Goal: Answer question/provide support: Share knowledge or assist other users

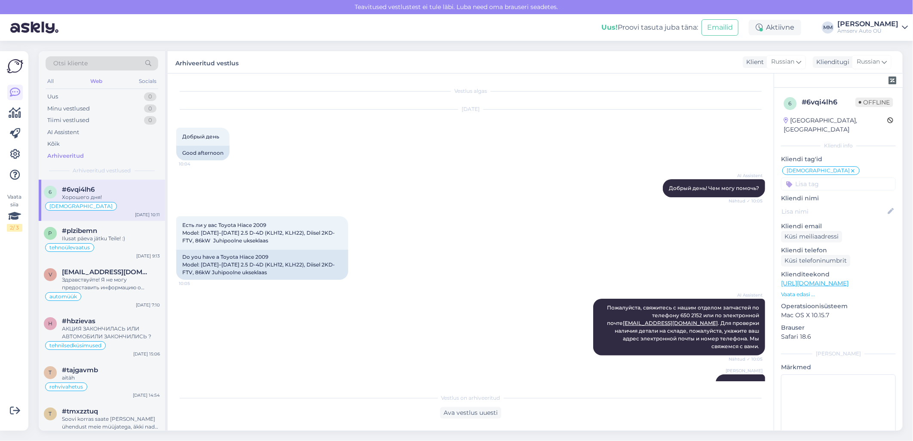
scroll to position [463, 0]
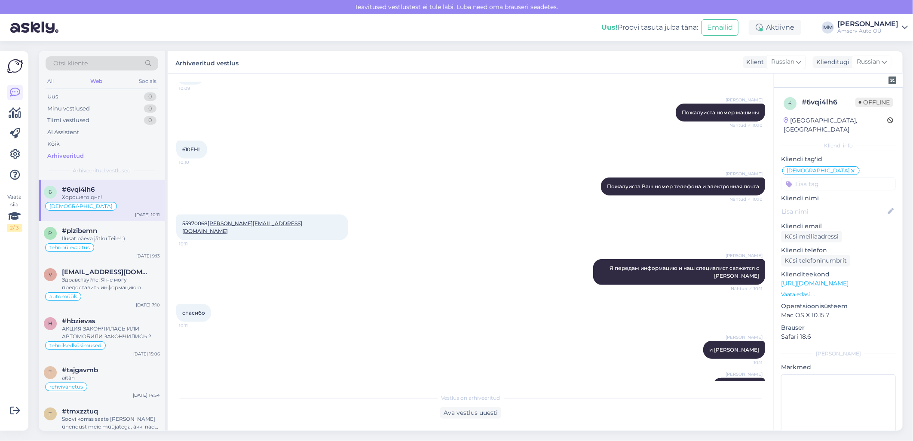
click at [96, 82] on div "Web" at bounding box center [96, 81] width 15 height 11
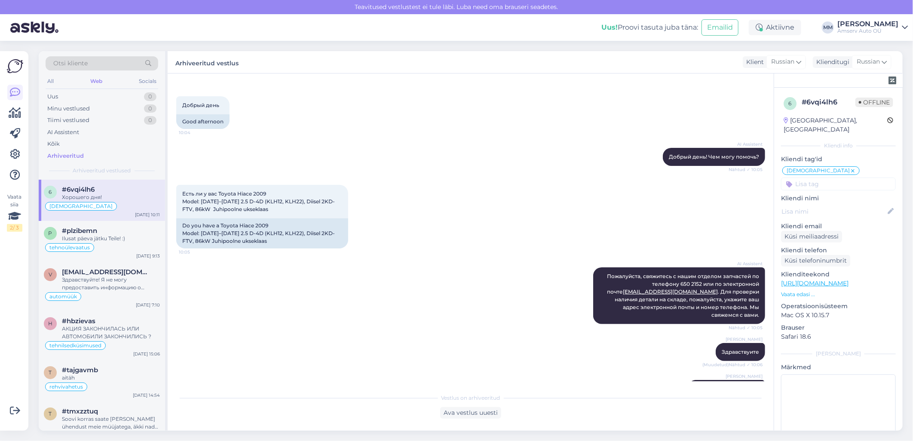
scroll to position [48, 0]
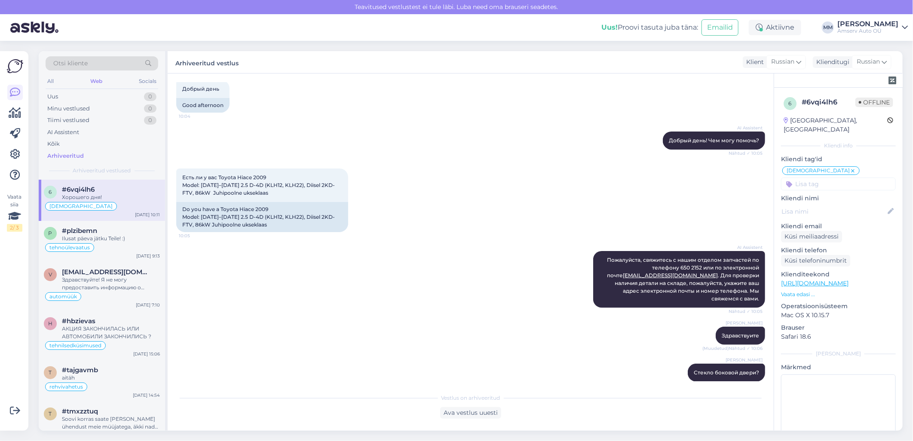
click at [263, 321] on div "[PERSON_NAME] Здравствуите (Muudetud) Nähtud ✓ 10:06" at bounding box center [470, 335] width 589 height 37
click at [97, 79] on div "Web" at bounding box center [96, 81] width 15 height 11
click at [103, 98] on div "Uus 1" at bounding box center [102, 97] width 113 height 12
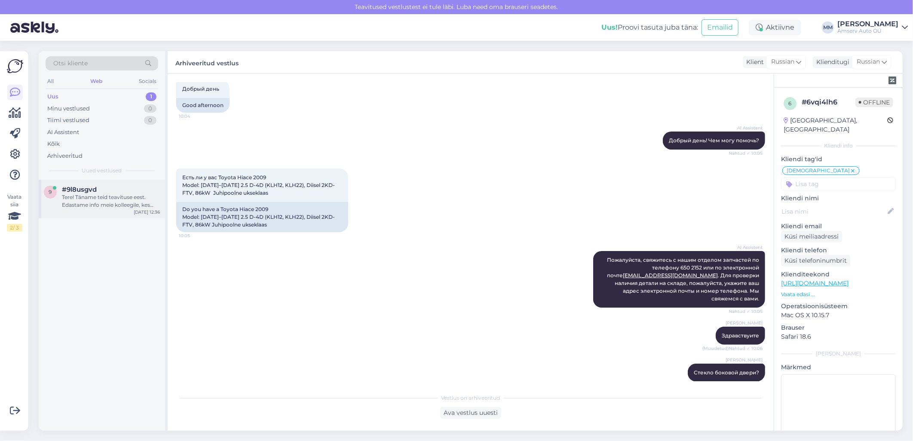
click at [101, 194] on div "Tere! Täname teid teavituse eest. Edastame info meie kolleegile, kes saab teie …" at bounding box center [111, 200] width 98 height 15
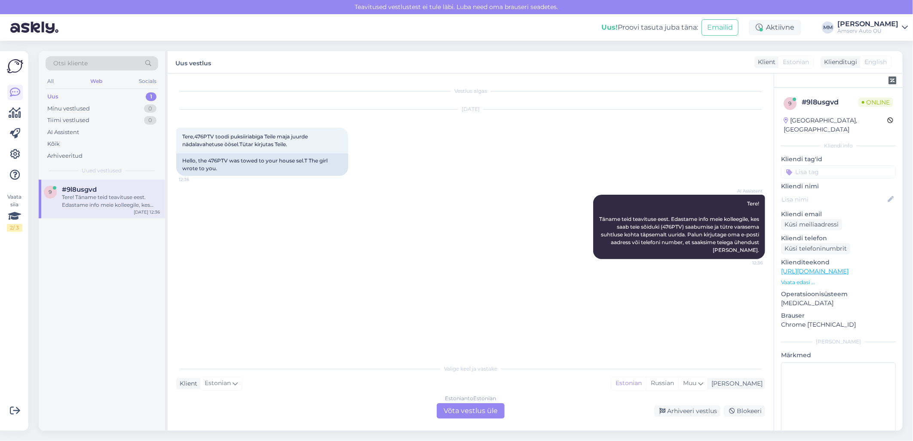
click at [469, 406] on div "Estonian to Estonian Võta vestlus üle" at bounding box center [471, 410] width 68 height 15
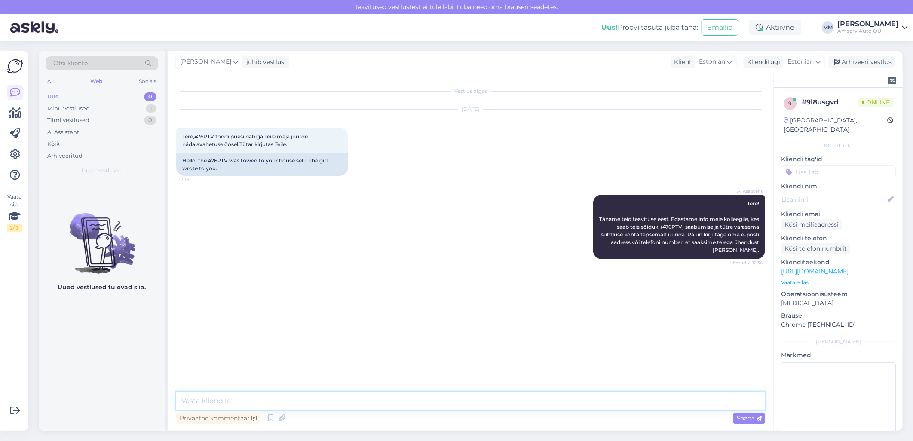
click at [273, 403] on textarea at bounding box center [470, 401] width 589 height 18
type textarea "Tere"
type textarea "Mis esinduses sõiduk asub"
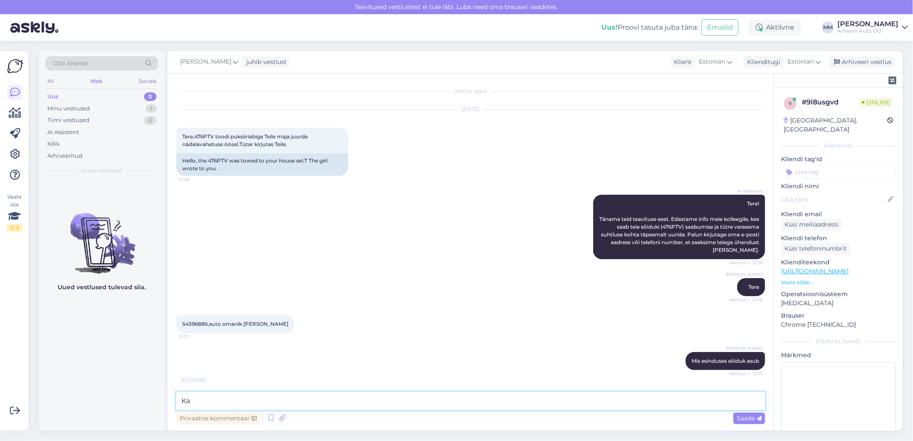
type textarea "K"
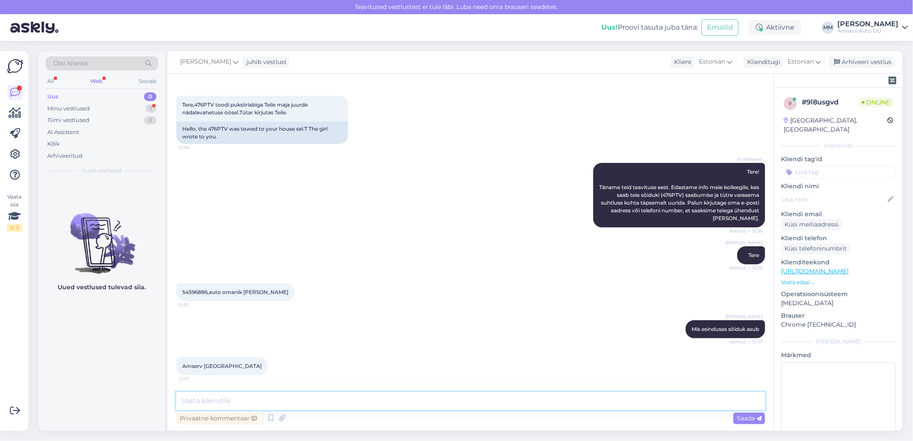
click at [265, 401] on textarea at bounding box center [470, 401] width 589 height 18
click at [257, 404] on textarea "Kas edastan kontakti [GEOGRAPHIC_DATA]" at bounding box center [470, 401] width 589 height 18
click at [255, 403] on textarea "Kas edastan kontakti [GEOGRAPHIC_DATA]" at bounding box center [470, 401] width 589 height 18
click at [301, 401] on textarea "Kas edastan kontakti meie [GEOGRAPHIC_DATA]" at bounding box center [470, 401] width 589 height 18
type textarea "Kas edastan kontakti meie Tartu spetsialistile?"
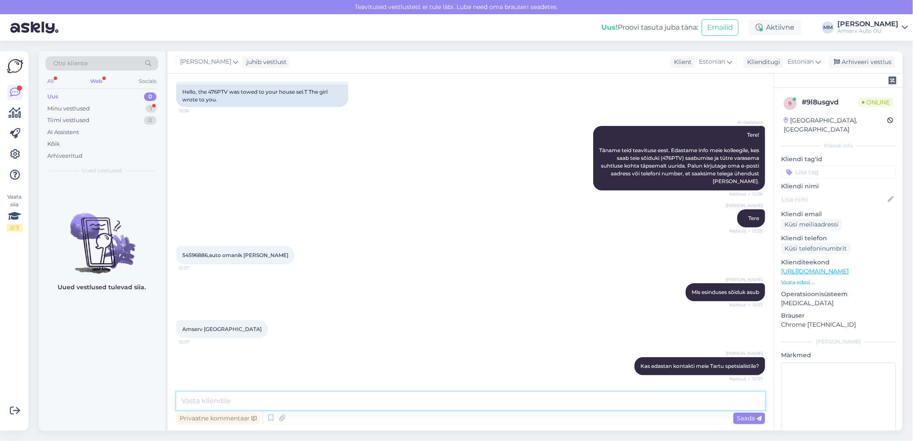
scroll to position [113, 0]
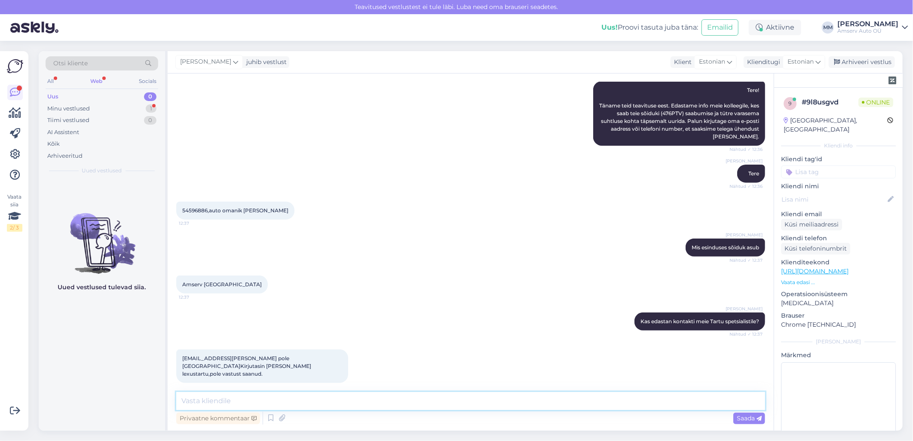
click at [418, 395] on textarea at bounding box center [470, 401] width 589 height 18
type textarea "Tänan info eest"
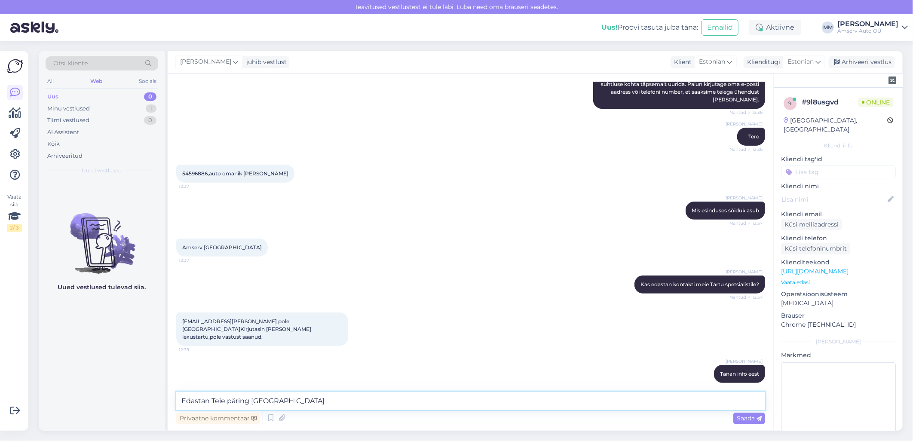
drag, startPoint x: 292, startPoint y: 403, endPoint x: 187, endPoint y: 402, distance: 105.8
click at [171, 402] on div "Vestlus algas [DATE] Tere,476PTV toodi puksiiriabiga Teile maja juurde nädalava…" at bounding box center [471, 252] width 606 height 357
drag, startPoint x: 211, startPoint y: 399, endPoint x: 487, endPoint y: 341, distance: 281.9
click at [487, 341] on div "[EMAIL_ADDRESS][PERSON_NAME] pole [GEOGRAPHIC_DATA]Kirjutasin [PERSON_NAME] lex…" at bounding box center [470, 329] width 589 height 52
click at [249, 401] on textarea "Edastan Teie päring [GEOGRAPHIC_DATA]" at bounding box center [470, 401] width 589 height 18
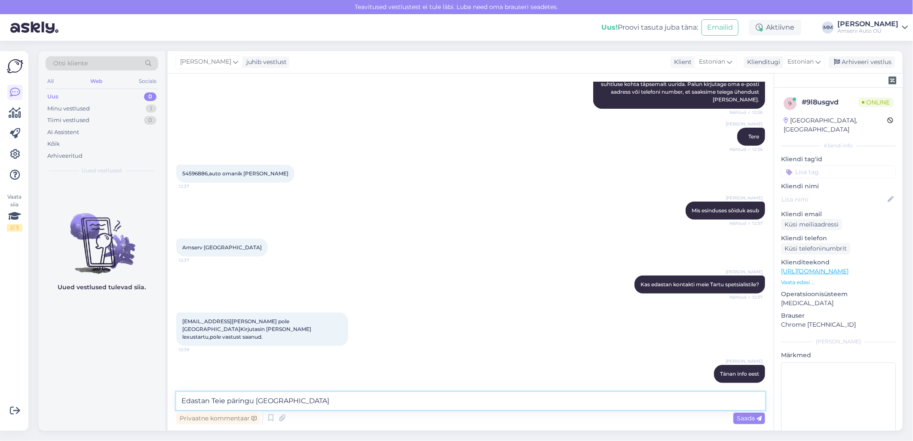
drag, startPoint x: 288, startPoint y: 402, endPoint x: 157, endPoint y: 404, distance: 131.5
click at [157, 404] on div "Otsi kliente All Web Socials Uus 0 Minu vestlused 1 Tiimi vestlused 0 AI Assist…" at bounding box center [471, 241] width 864 height 380
type textarea "Edastan Teie päringu [GEOGRAPHIC_DATA]"
click at [368, 402] on textarea "Edastan Teie päringu [GEOGRAPHIC_DATA]" at bounding box center [470, 401] width 589 height 18
click at [742, 419] on span "Saada" at bounding box center [749, 418] width 25 height 8
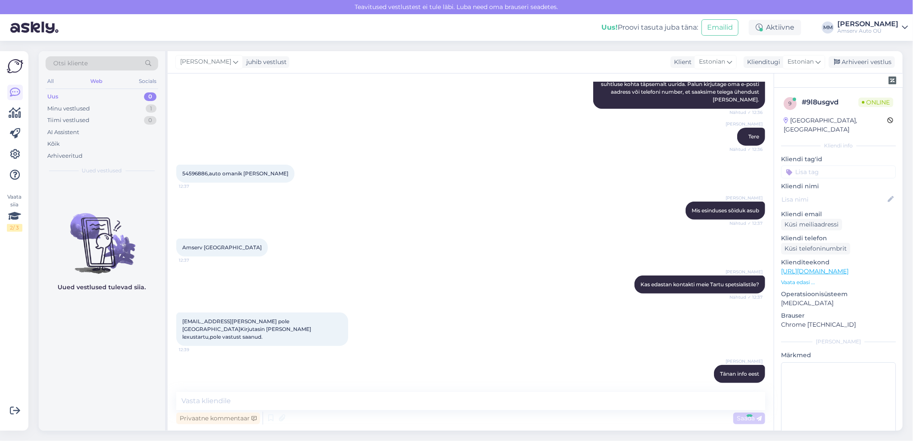
scroll to position [187, 0]
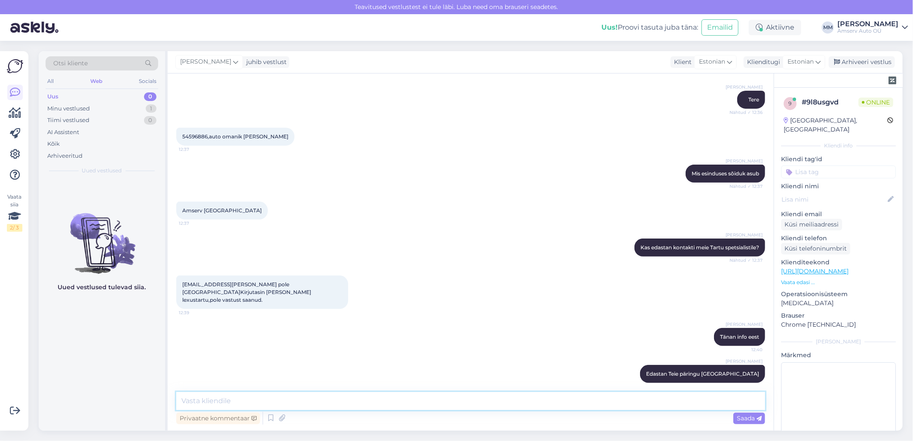
click at [637, 405] on textarea at bounding box center [470, 401] width 589 height 18
paste textarea "Edastan Teie päringu [GEOGRAPHIC_DATA]"
type textarea "E"
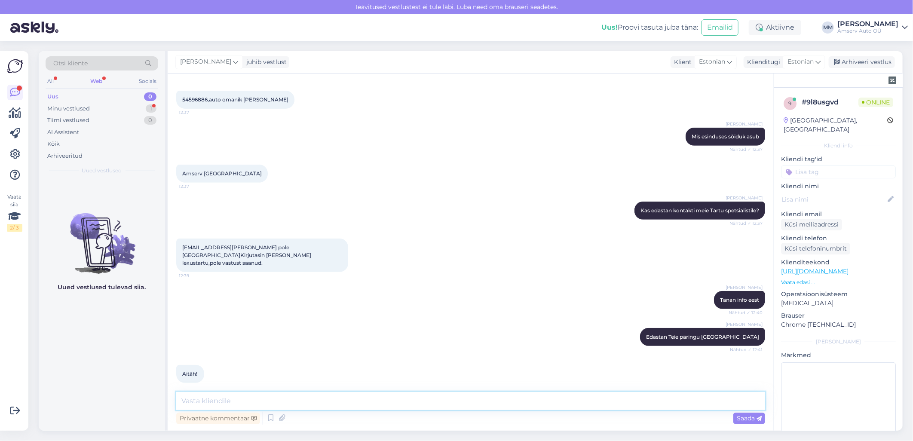
click at [251, 402] on textarea at bounding box center [470, 401] width 589 height 18
paste textarea "Kui olukord selgub, võtame teiega ühendust."
type textarea "Kui olukord selgub, võtame teiega ühendust."
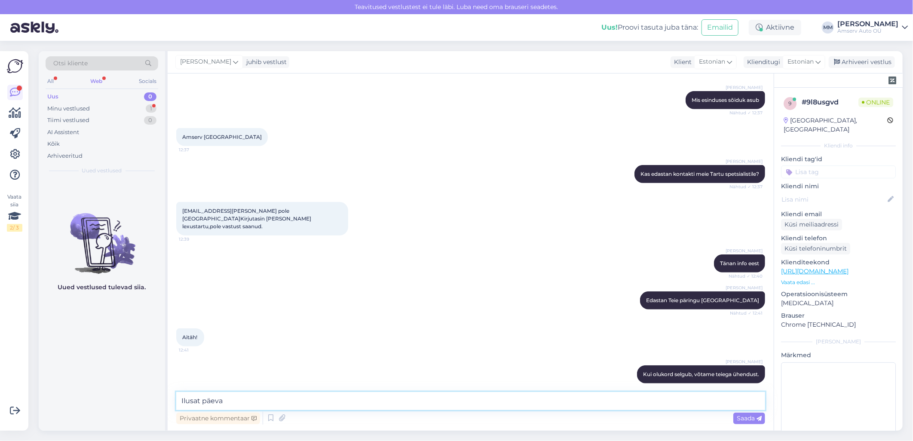
type textarea "Ilusat päeva!"
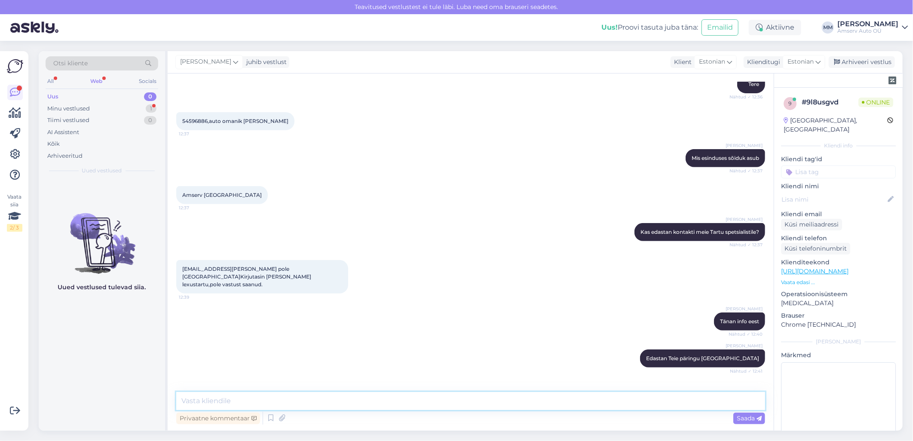
scroll to position [298, 0]
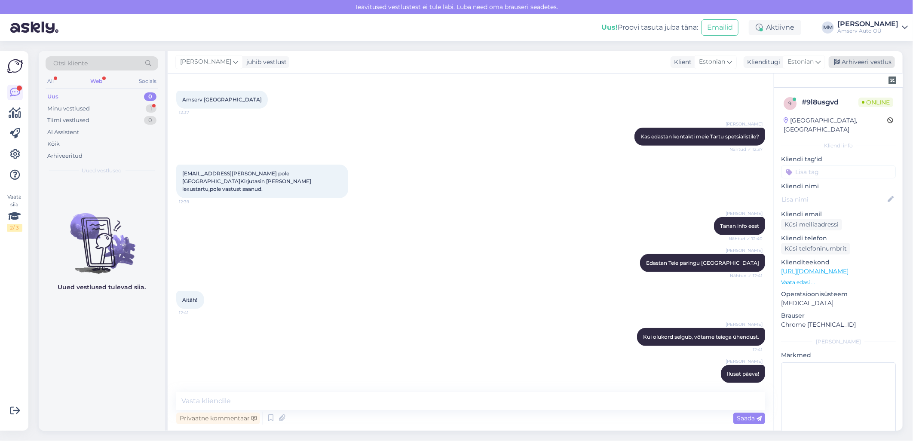
click at [861, 61] on div "Arhiveeri vestlus" at bounding box center [862, 62] width 66 height 12
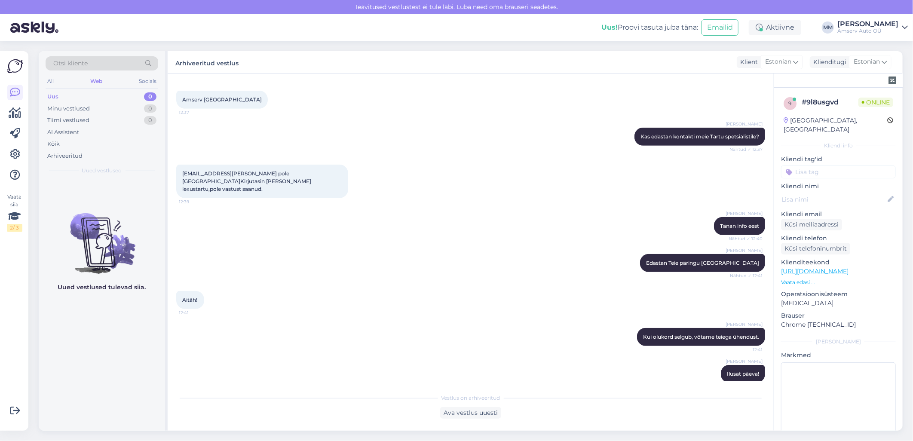
click at [95, 80] on div "Web" at bounding box center [96, 81] width 15 height 11
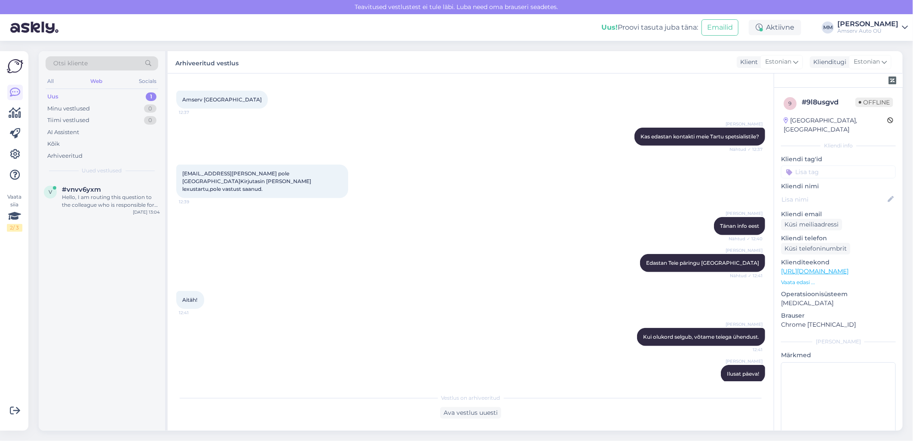
click at [97, 79] on div "Web" at bounding box center [96, 81] width 15 height 11
drag, startPoint x: 97, startPoint y: 97, endPoint x: 98, endPoint y: 107, distance: 9.9
click at [97, 97] on div "Uus 1" at bounding box center [102, 97] width 113 height 12
click at [80, 199] on div "Hello, I am routing this question to the colleague who is responsible for this …" at bounding box center [111, 200] width 98 height 15
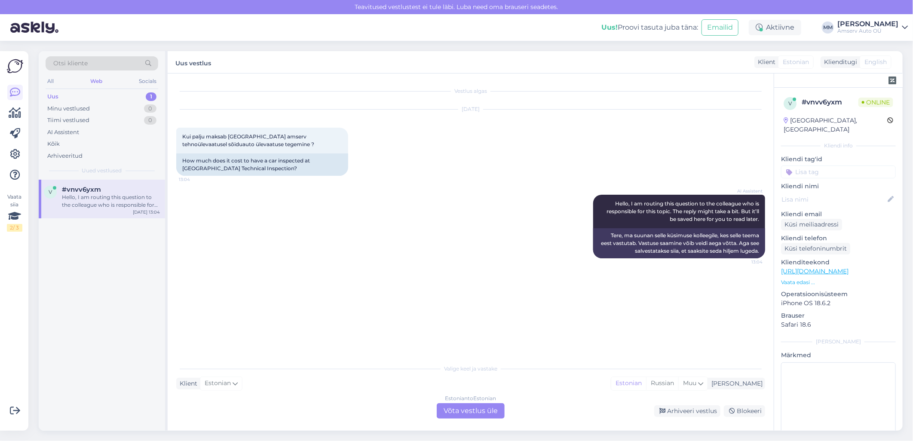
click at [463, 409] on div "Estonian to Estonian Võta vestlus üle" at bounding box center [471, 410] width 68 height 15
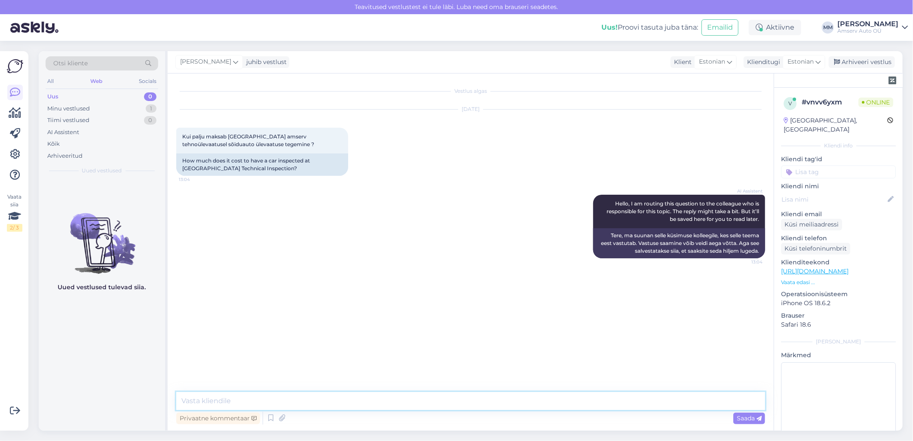
click at [392, 396] on textarea at bounding box center [470, 401] width 589 height 18
type textarea "Tere"
type textarea "üks hetk, palun"
click at [299, 399] on textarea at bounding box center [470, 401] width 589 height 18
type textarea "55 eurot"
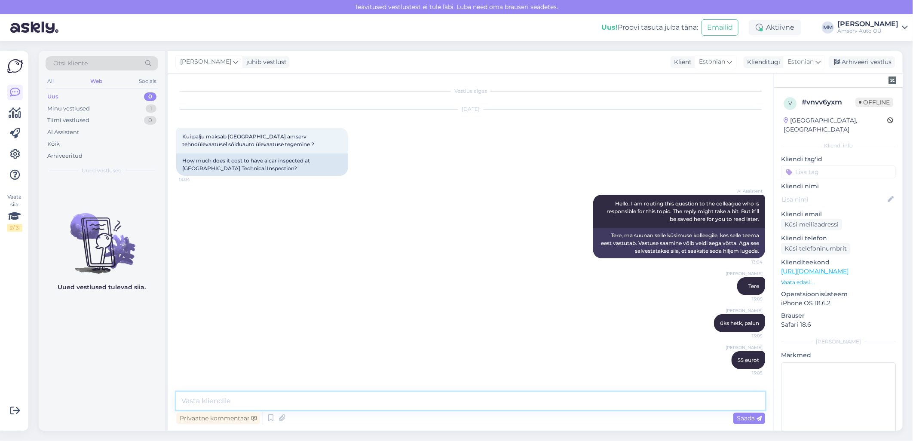
click at [217, 397] on textarea at bounding box center [470, 401] width 589 height 18
click at [226, 403] on textarea at bounding box center [470, 401] width 589 height 18
type textarea "Kui soovite pakun aja"
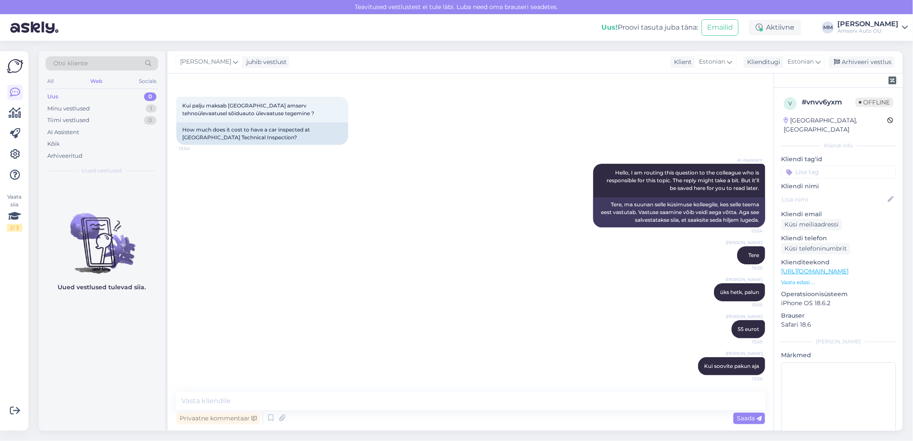
click at [806, 165] on input at bounding box center [838, 171] width 115 height 13
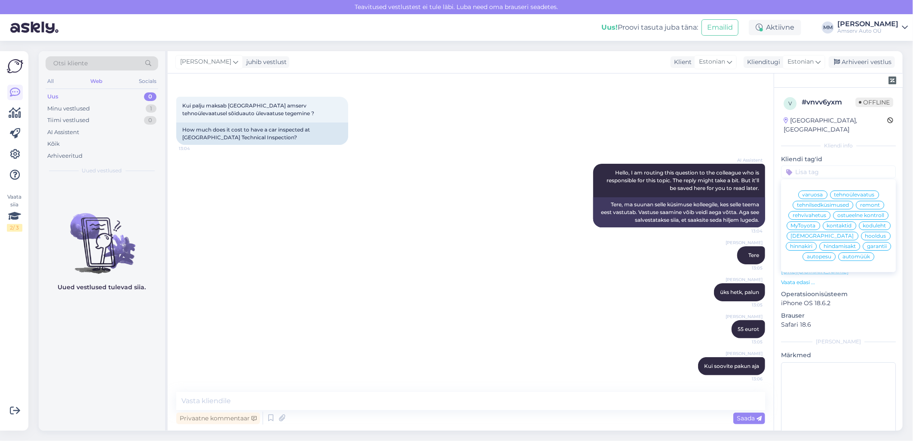
click at [836, 192] on span "tehnoülevaatus" at bounding box center [854, 194] width 40 height 5
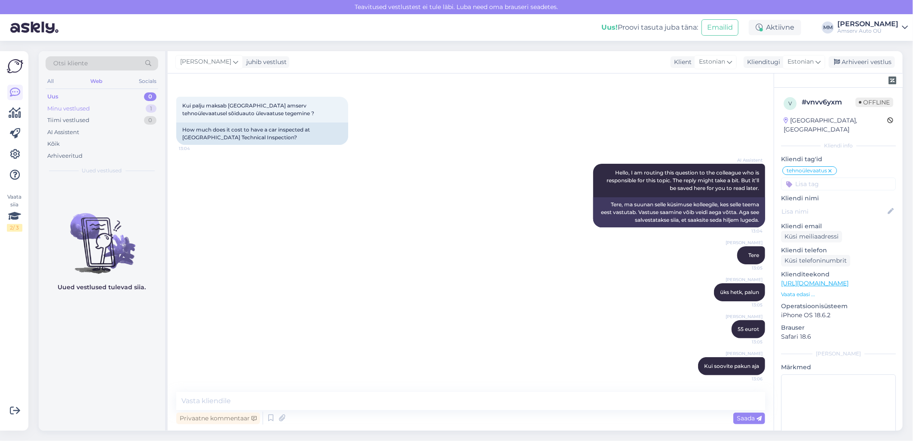
click at [113, 106] on div "Minu vestlused 1" at bounding box center [102, 109] width 113 height 12
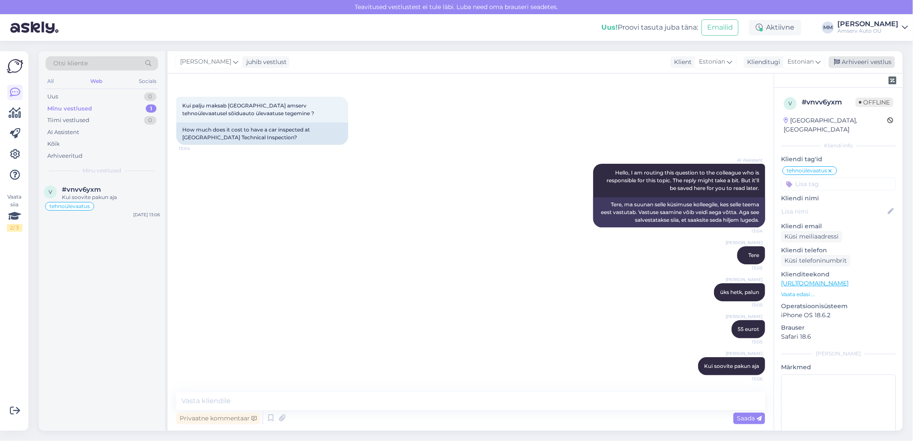
click at [853, 62] on div "Arhiveeri vestlus" at bounding box center [862, 62] width 66 height 12
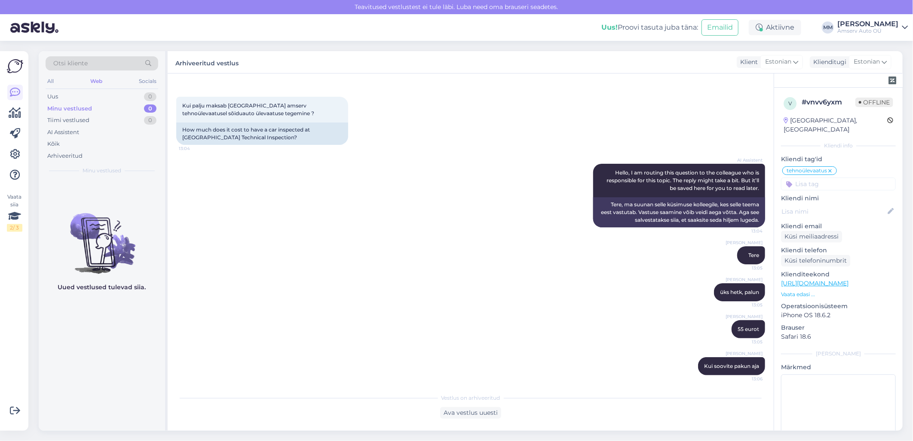
click at [93, 82] on div "Web" at bounding box center [96, 81] width 15 height 11
click at [69, 157] on div "Arhiveeritud" at bounding box center [64, 156] width 35 height 9
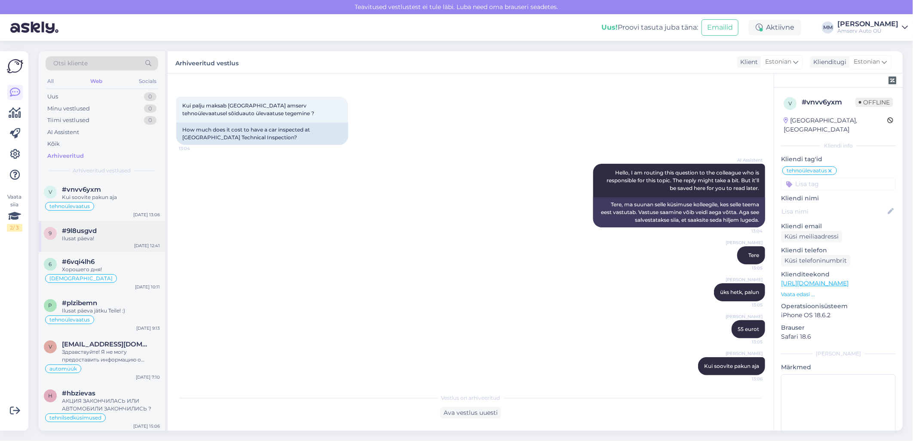
click at [67, 233] on span "#9l8usgvd" at bounding box center [79, 231] width 35 height 8
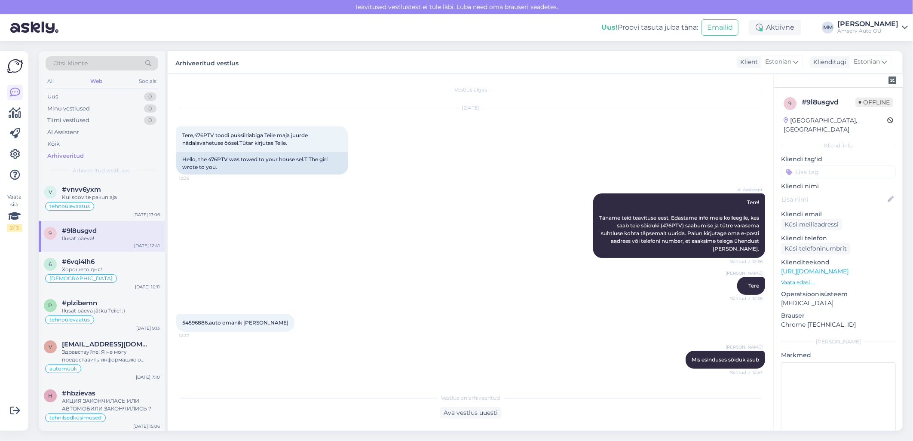
scroll to position [0, 0]
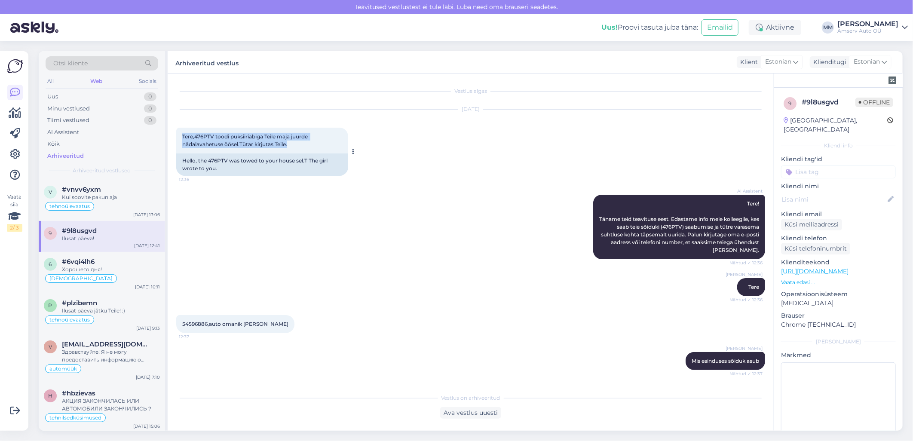
drag, startPoint x: 182, startPoint y: 134, endPoint x: 303, endPoint y: 142, distance: 121.1
click at [303, 142] on div "Tere,476PTV toodi puksiiriabiga Teile maja juurde nädalavahetuse öösel.Tütar ki…" at bounding box center [262, 141] width 172 height 26
drag, startPoint x: 303, startPoint y: 142, endPoint x: 284, endPoint y: 140, distance: 19.0
copy span "Tere,476PTV toodi puksiiriabiga Teile maja juurde nädalavahetuse öösel.Tütar ki…"
drag, startPoint x: 289, startPoint y: 322, endPoint x: 182, endPoint y: 318, distance: 107.1
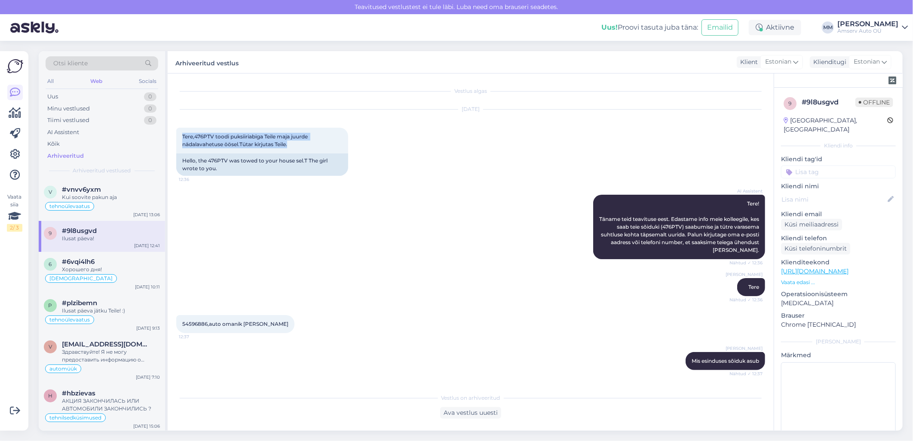
click at [182, 318] on div "54596886,auto omanik [PERSON_NAME] 12:37" at bounding box center [235, 324] width 118 height 18
drag, startPoint x: 182, startPoint y: 318, endPoint x: 188, endPoint y: 320, distance: 6.3
copy span "54596886,auto omanik [PERSON_NAME]"
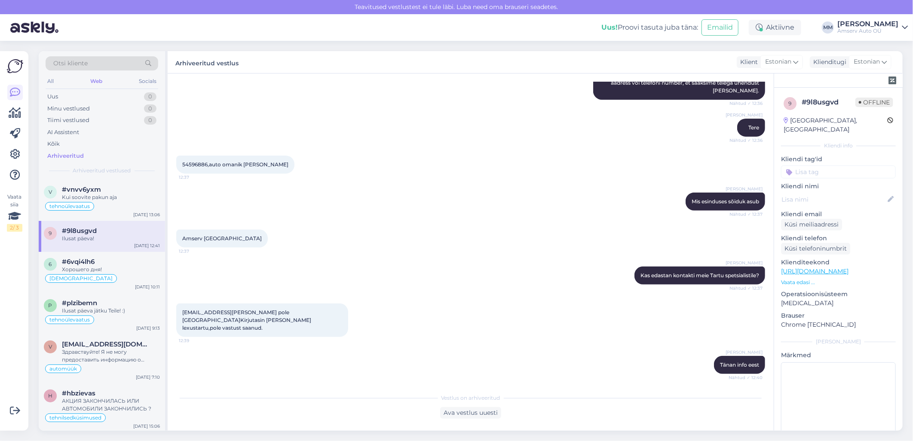
scroll to position [191, 0]
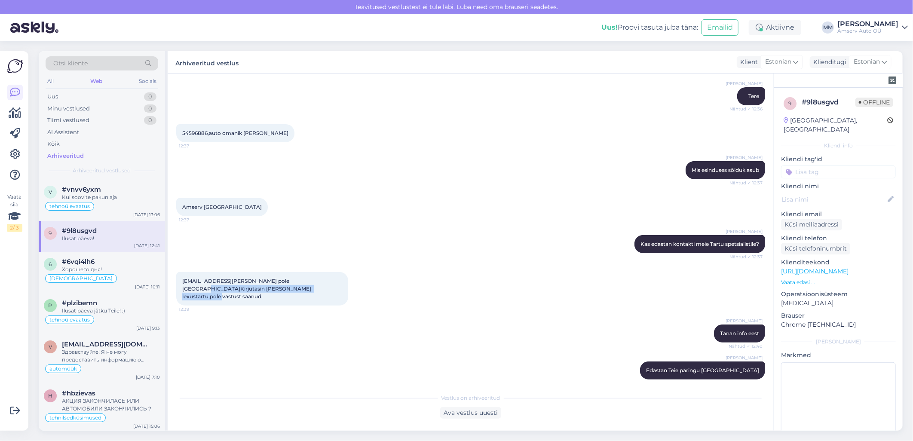
drag, startPoint x: 303, startPoint y: 280, endPoint x: 276, endPoint y: 293, distance: 30.4
click at [276, 293] on div "[EMAIL_ADDRESS][PERSON_NAME] pole [GEOGRAPHIC_DATA]Kirjutasin [PERSON_NAME] lex…" at bounding box center [262, 289] width 172 height 34
drag, startPoint x: 276, startPoint y: 293, endPoint x: 272, endPoint y: 288, distance: 6.4
copy span "[PERSON_NAME] [PERSON_NAME] lexustartu,pole vastust saanud"
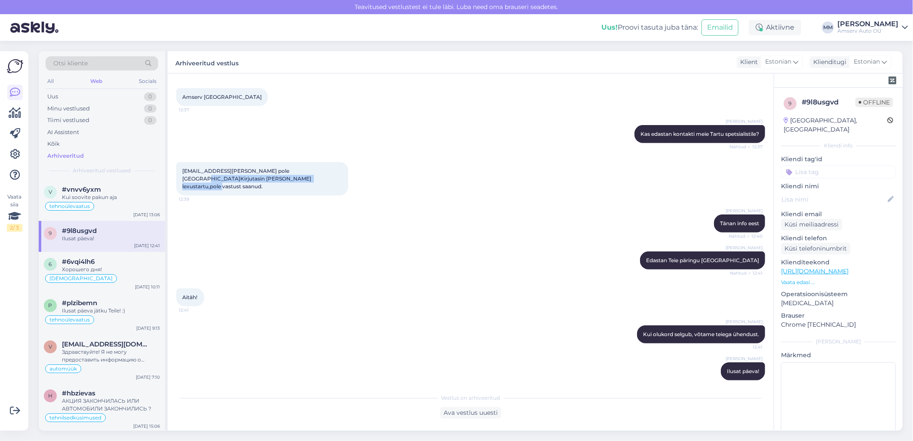
scroll to position [301, 0]
drag, startPoint x: 753, startPoint y: 325, endPoint x: 731, endPoint y: 325, distance: 21.9
click at [731, 325] on div "[PERSON_NAME] Kui olukord selgub, võtame teiega ühendust. 12:41" at bounding box center [701, 334] width 128 height 18
drag, startPoint x: 731, startPoint y: 325, endPoint x: 728, endPoint y: 330, distance: 5.2
click at [728, 329] on div "[PERSON_NAME] Kui olukord selgub, võtame teiega ühendust. 12:41" at bounding box center [701, 334] width 128 height 18
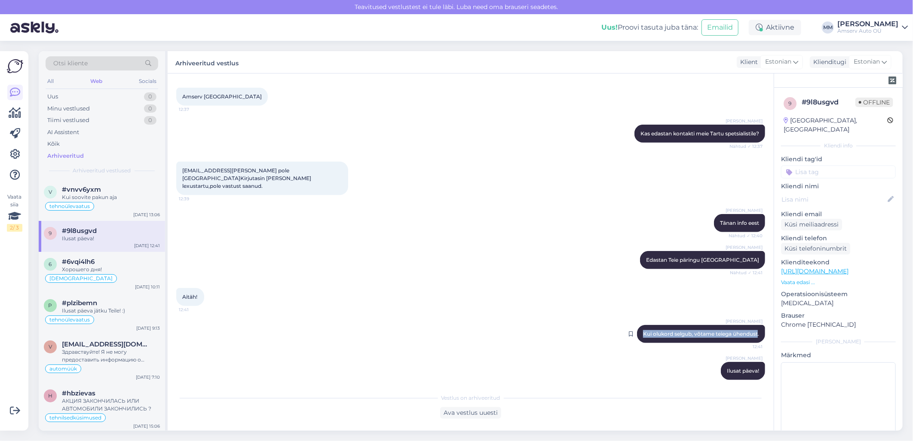
drag, startPoint x: 751, startPoint y: 324, endPoint x: 633, endPoint y: 324, distance: 118.2
click at [637, 325] on div "[PERSON_NAME] Kui olukord selgub, võtame teiega ühendust. 12:41" at bounding box center [701, 334] width 128 height 18
drag, startPoint x: 633, startPoint y: 324, endPoint x: 646, endPoint y: 324, distance: 12.9
copy span "Kui olukord selgub, võtame teiega ühendust"
